Goal: Task Accomplishment & Management: Manage account settings

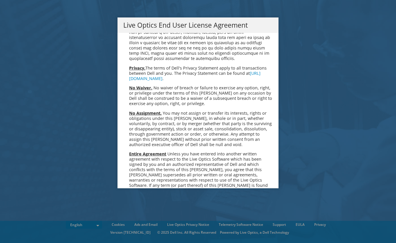
scroll to position [2207, 0]
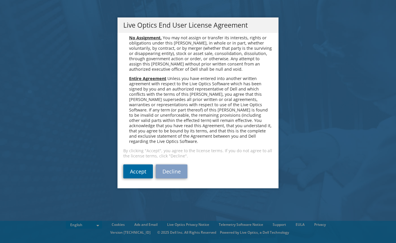
click at [134, 165] on link "Accept" at bounding box center [138, 171] width 30 height 14
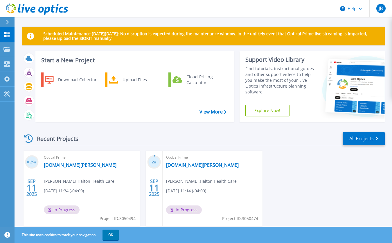
scroll to position [17, 0]
